Goal: Communication & Community: Participate in discussion

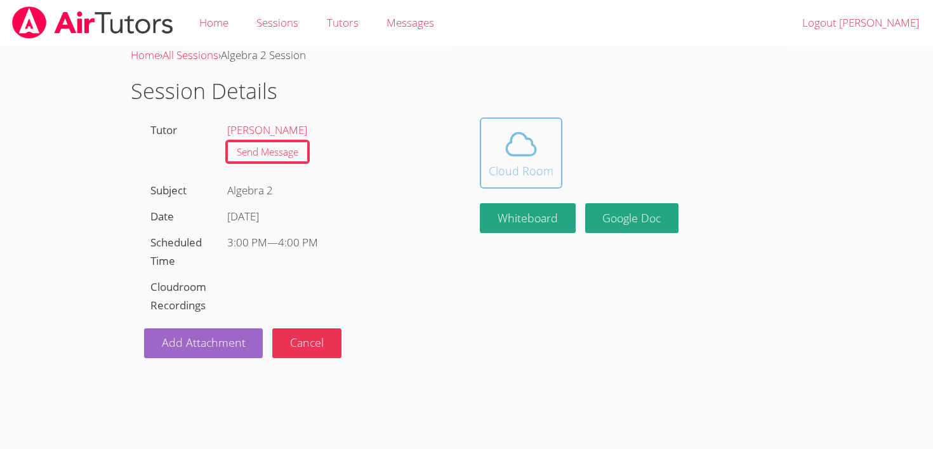
click at [523, 178] on div "Cloud Room" at bounding box center [521, 171] width 65 height 18
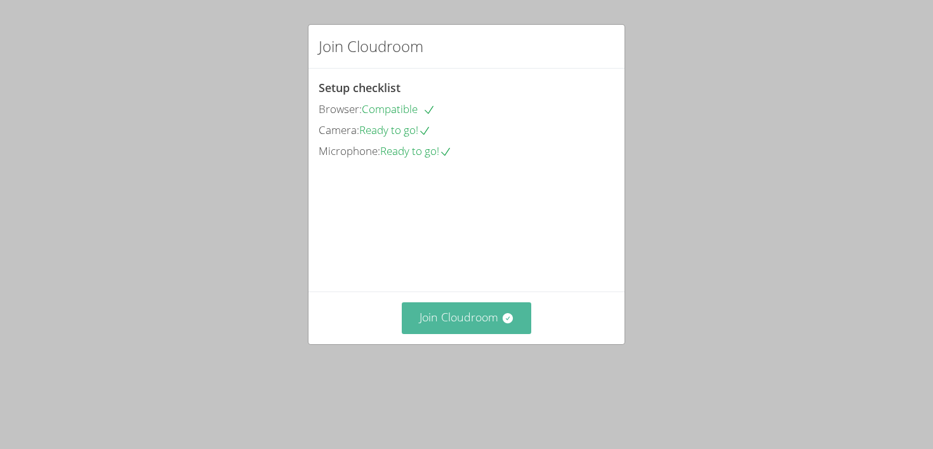
click at [436, 333] on button "Join Cloudroom" at bounding box center [467, 317] width 130 height 31
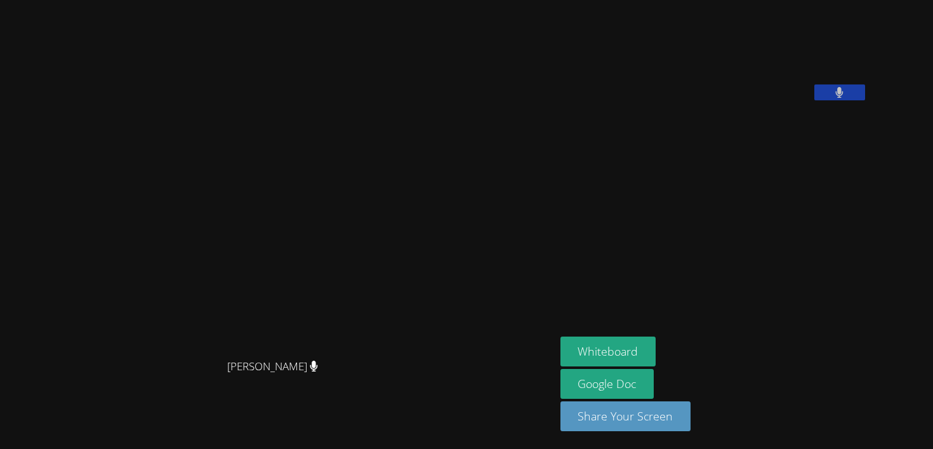
click at [740, 288] on aside "Samuel Apfel Whiteboard Google Doc Share Your Screen" at bounding box center [714, 224] width 317 height 449
click at [865, 100] on button at bounding box center [840, 92] width 51 height 16
click at [846, 98] on icon at bounding box center [839, 92] width 13 height 11
click at [675, 410] on button "Share Your Screen" at bounding box center [626, 416] width 131 height 30
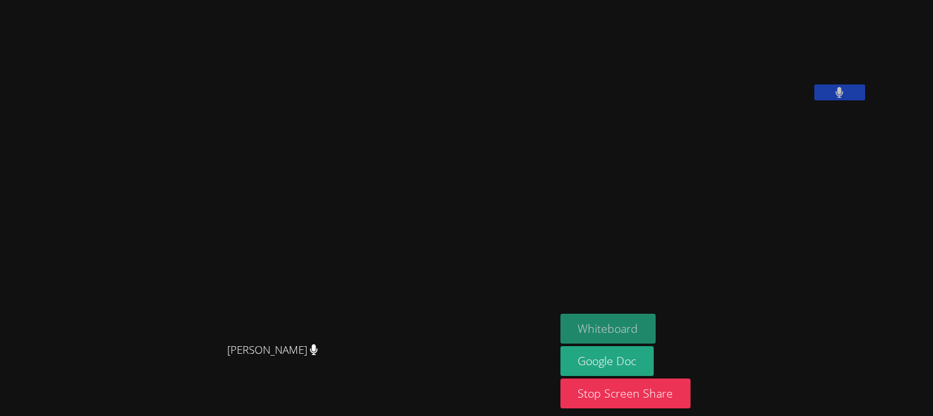
click at [656, 333] on button "Whiteboard" at bounding box center [609, 329] width 96 height 30
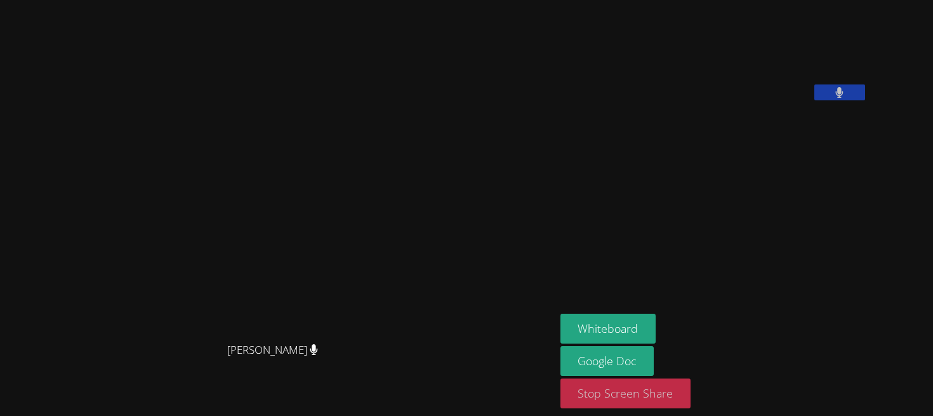
click at [691, 380] on button "Stop Screen Share" at bounding box center [626, 393] width 131 height 30
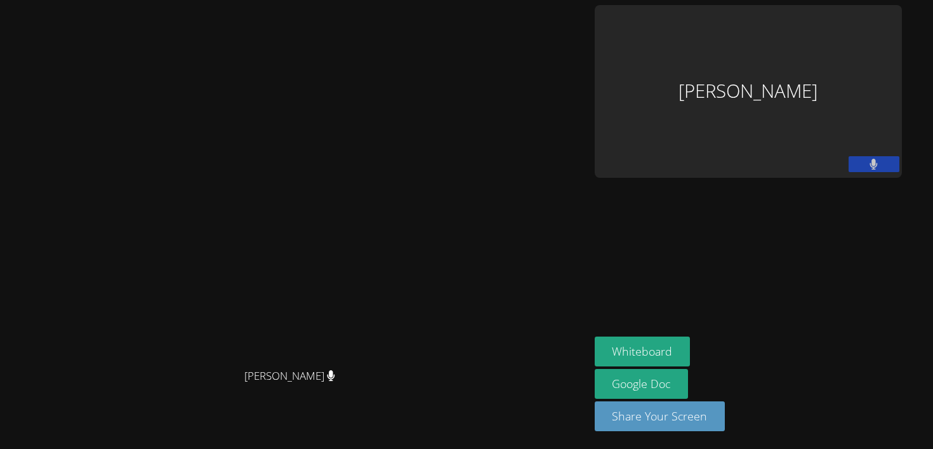
click at [878, 159] on icon at bounding box center [874, 164] width 8 height 11
click at [881, 159] on icon at bounding box center [873, 164] width 13 height 11
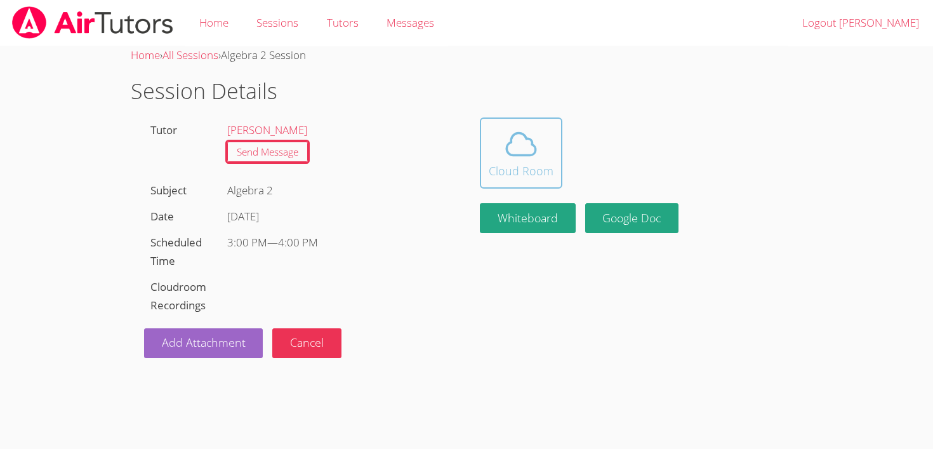
click at [546, 156] on span at bounding box center [521, 144] width 65 height 36
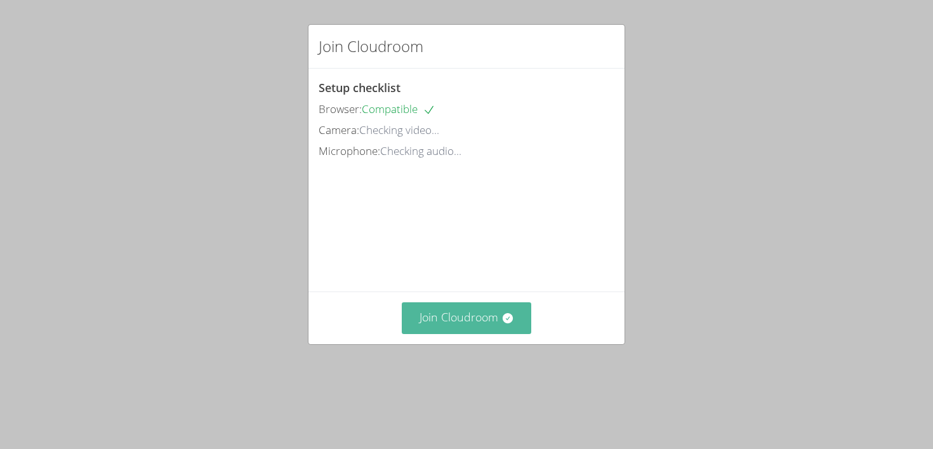
click at [479, 333] on button "Join Cloudroom" at bounding box center [467, 317] width 130 height 31
